Goal: Navigation & Orientation: Find specific page/section

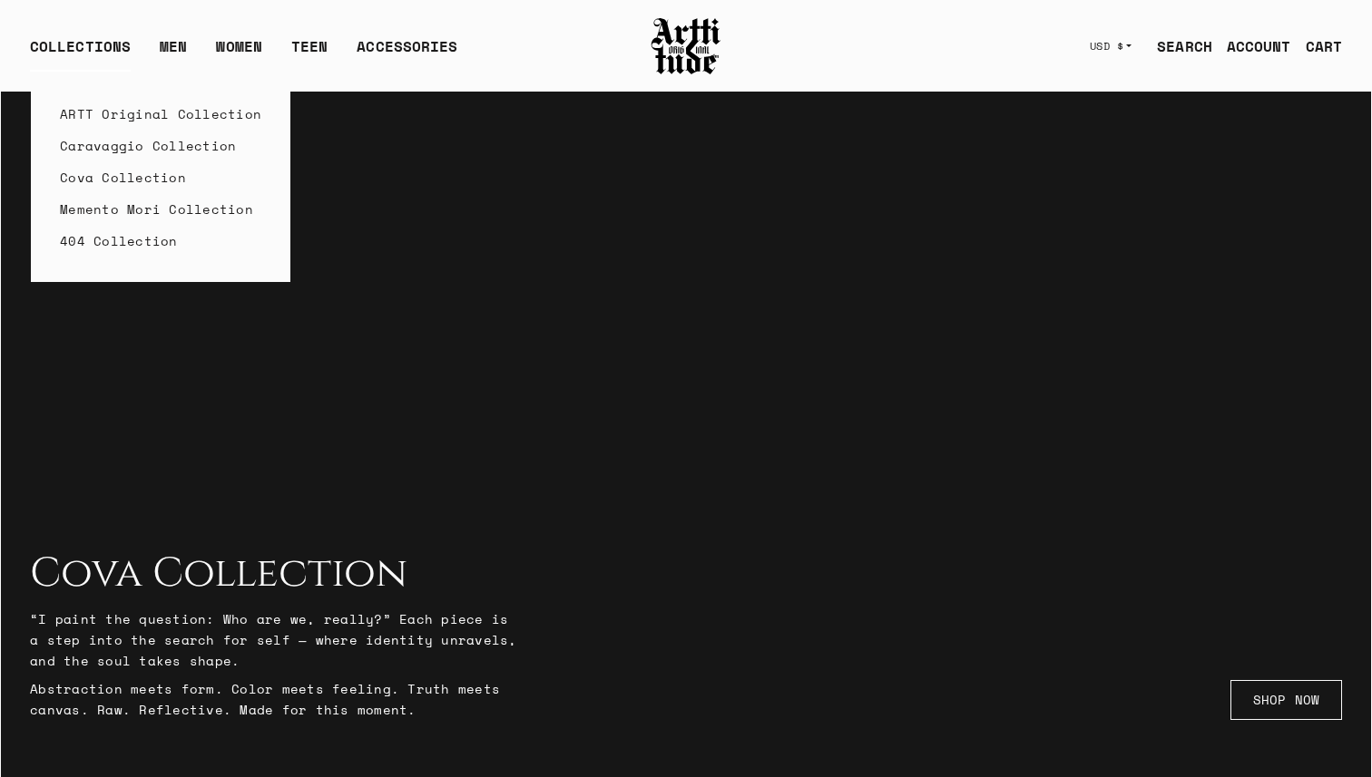
click at [114, 184] on link "Cova Collection" at bounding box center [160, 177] width 201 height 32
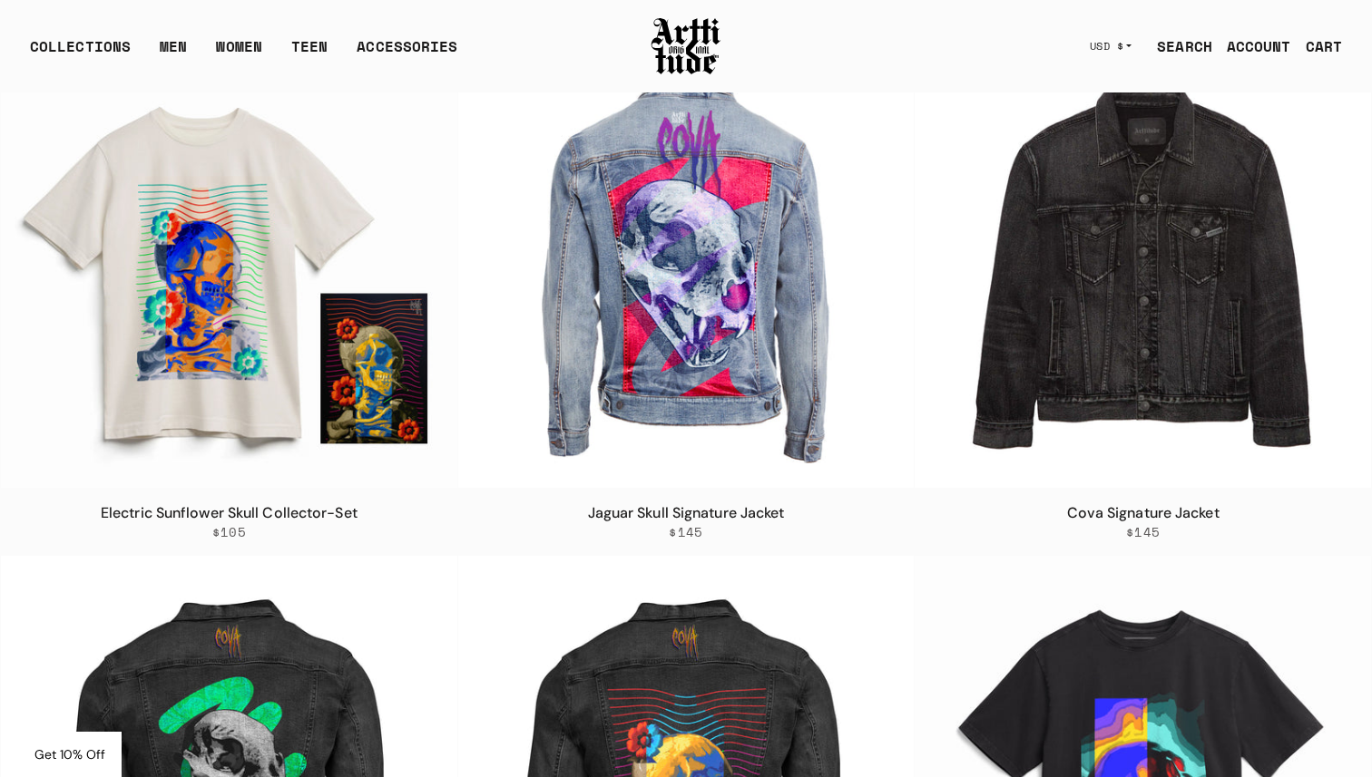
scroll to position [934, 0]
